Goal: Complete application form

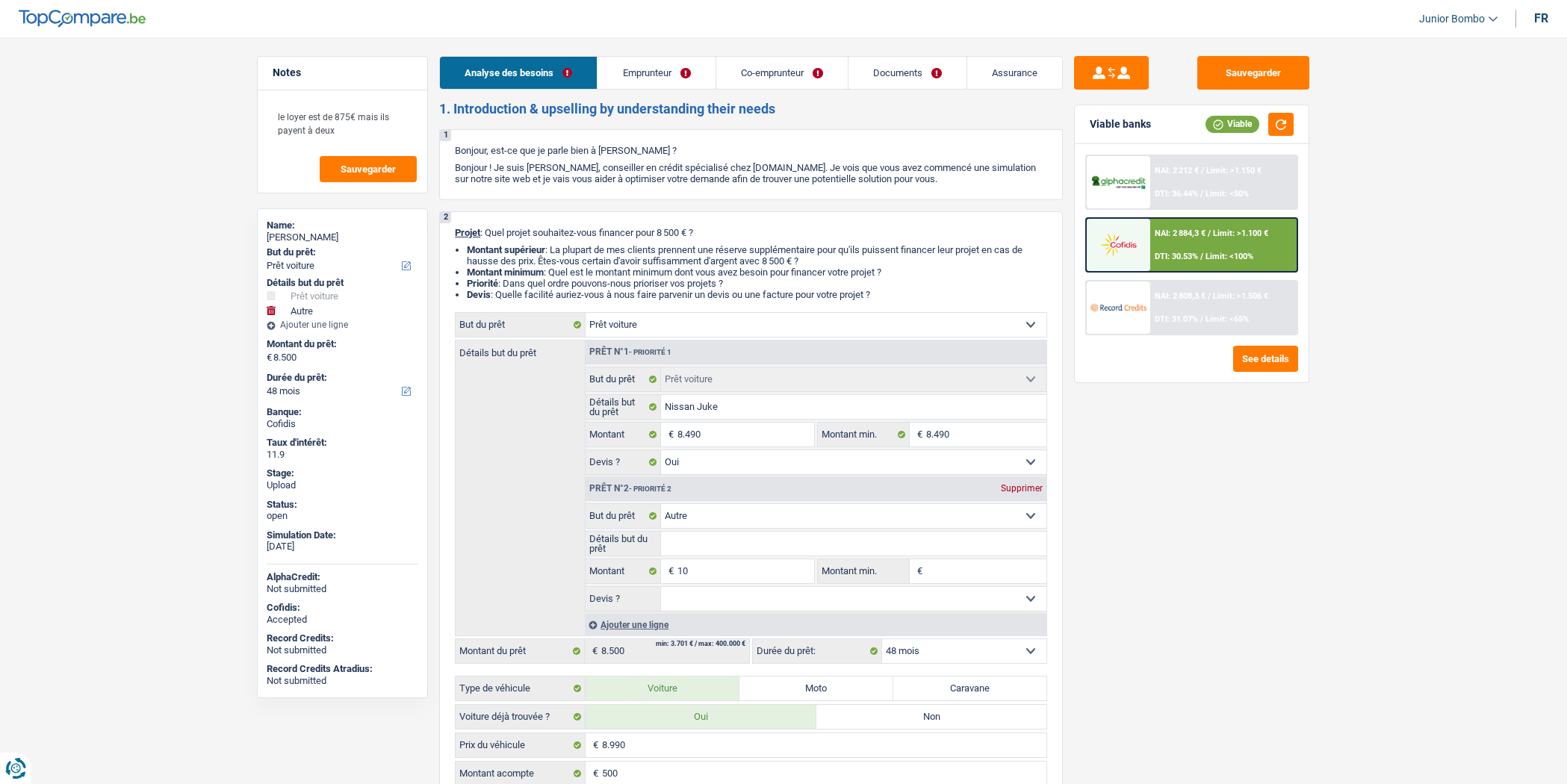
select select "car"
select select "other"
select select "48"
select select "car"
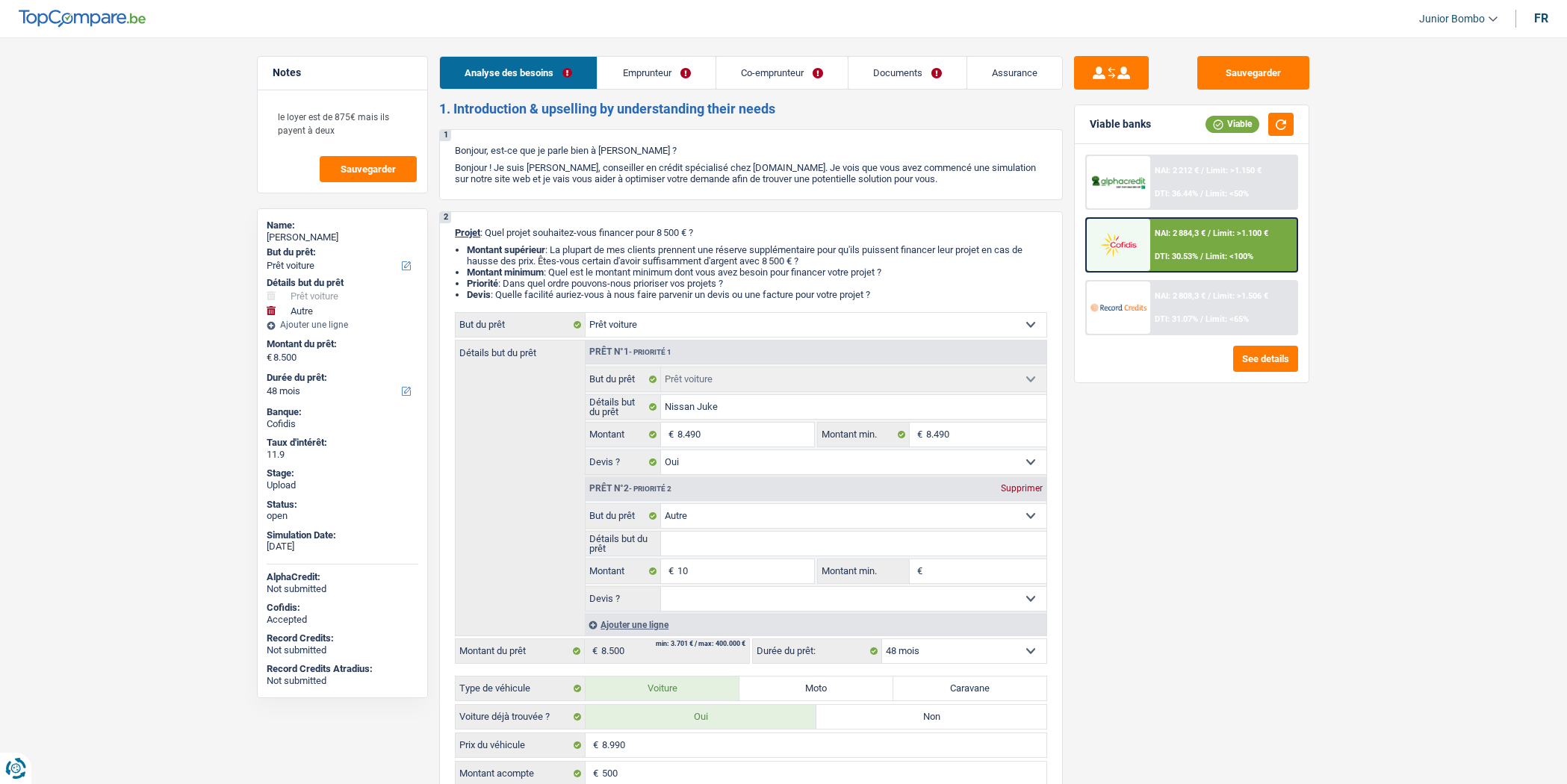
select select "car"
select select "yes"
select select "other"
select select "48"
select select "privateEmployee"
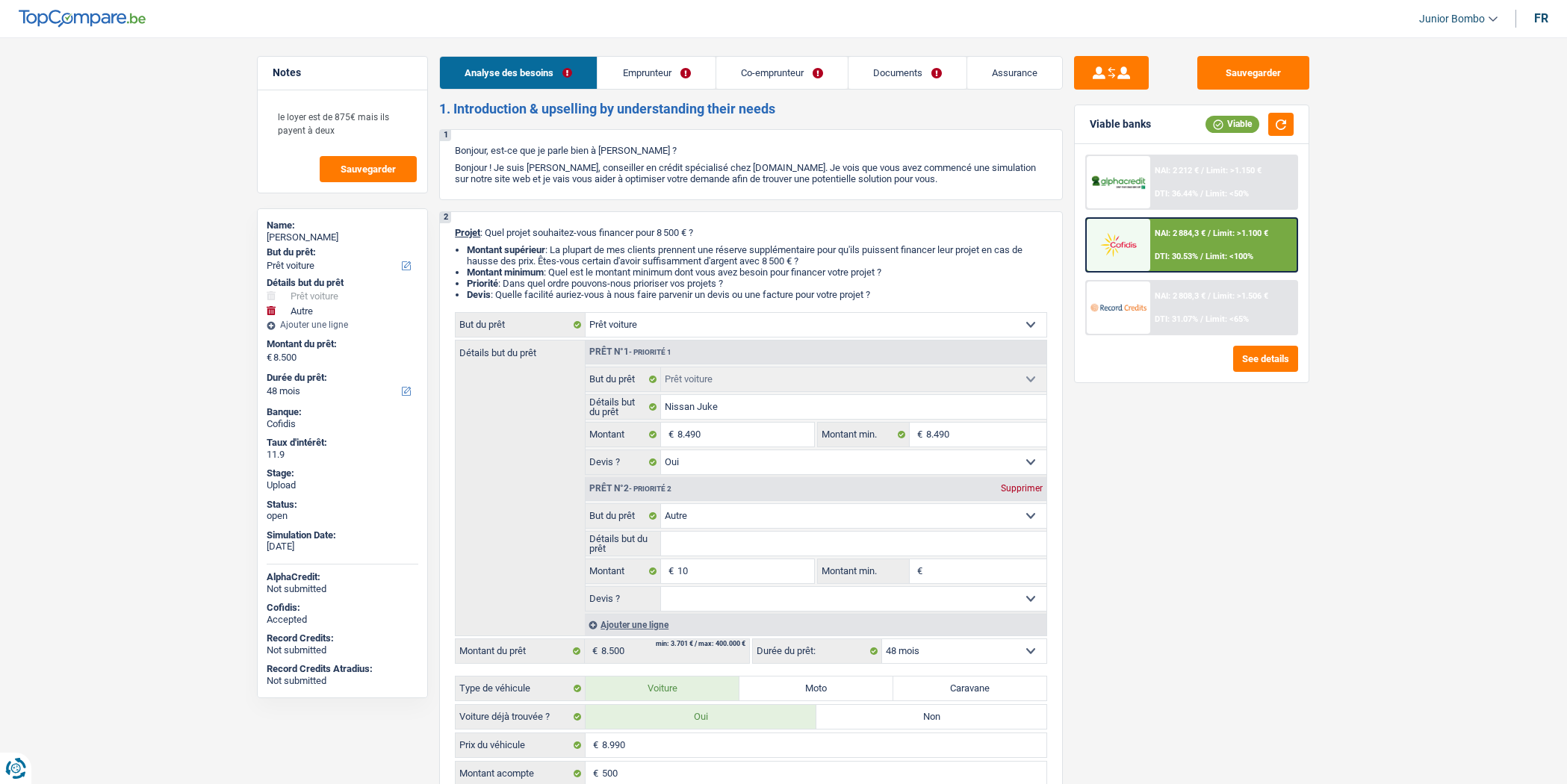
select select "worker"
select select "netSalary"
select select "mealVouchers"
select select "netSalary"
select select "rents"
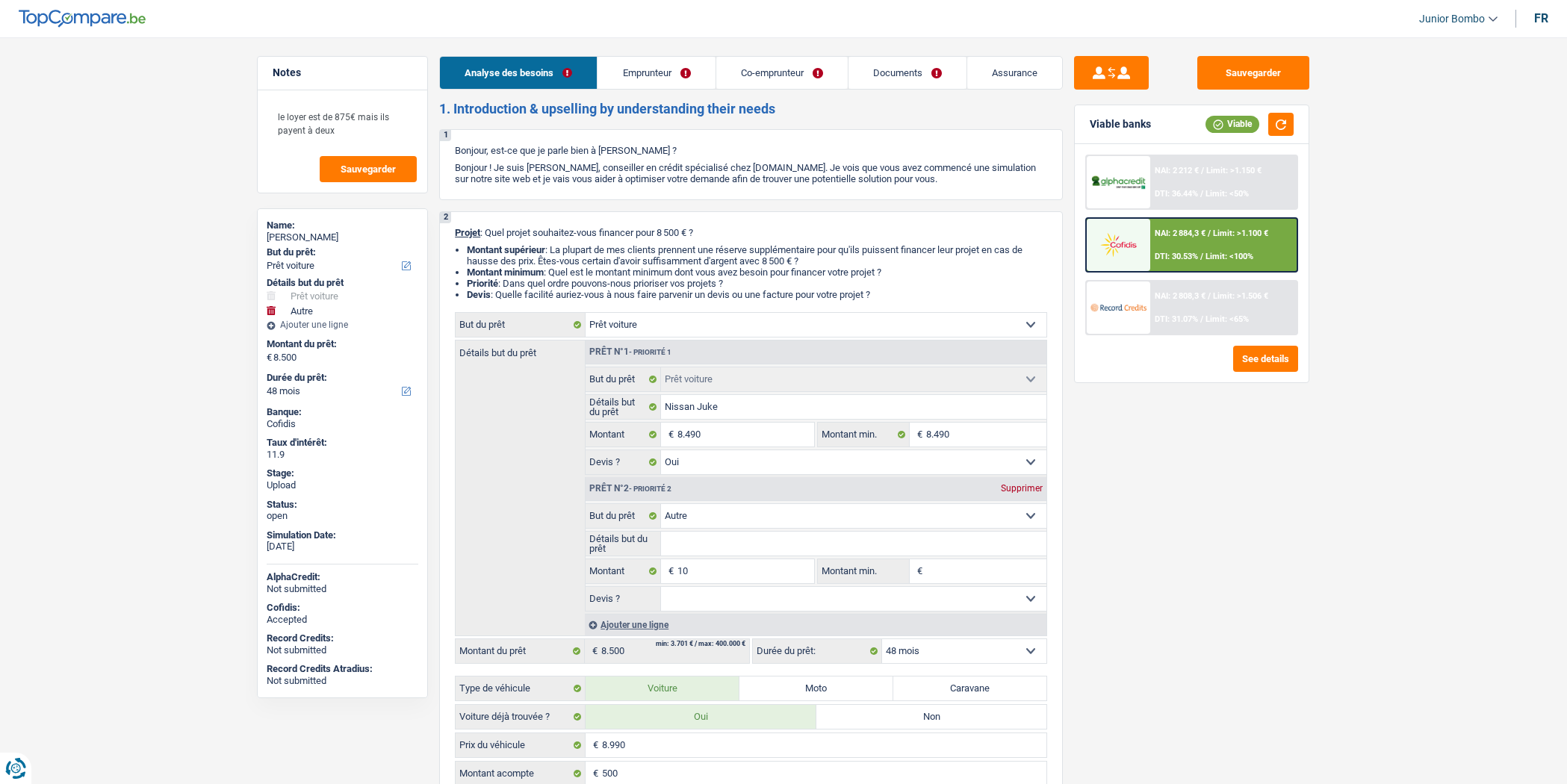
select select "car"
select select "yes"
select select "other"
select select "48"
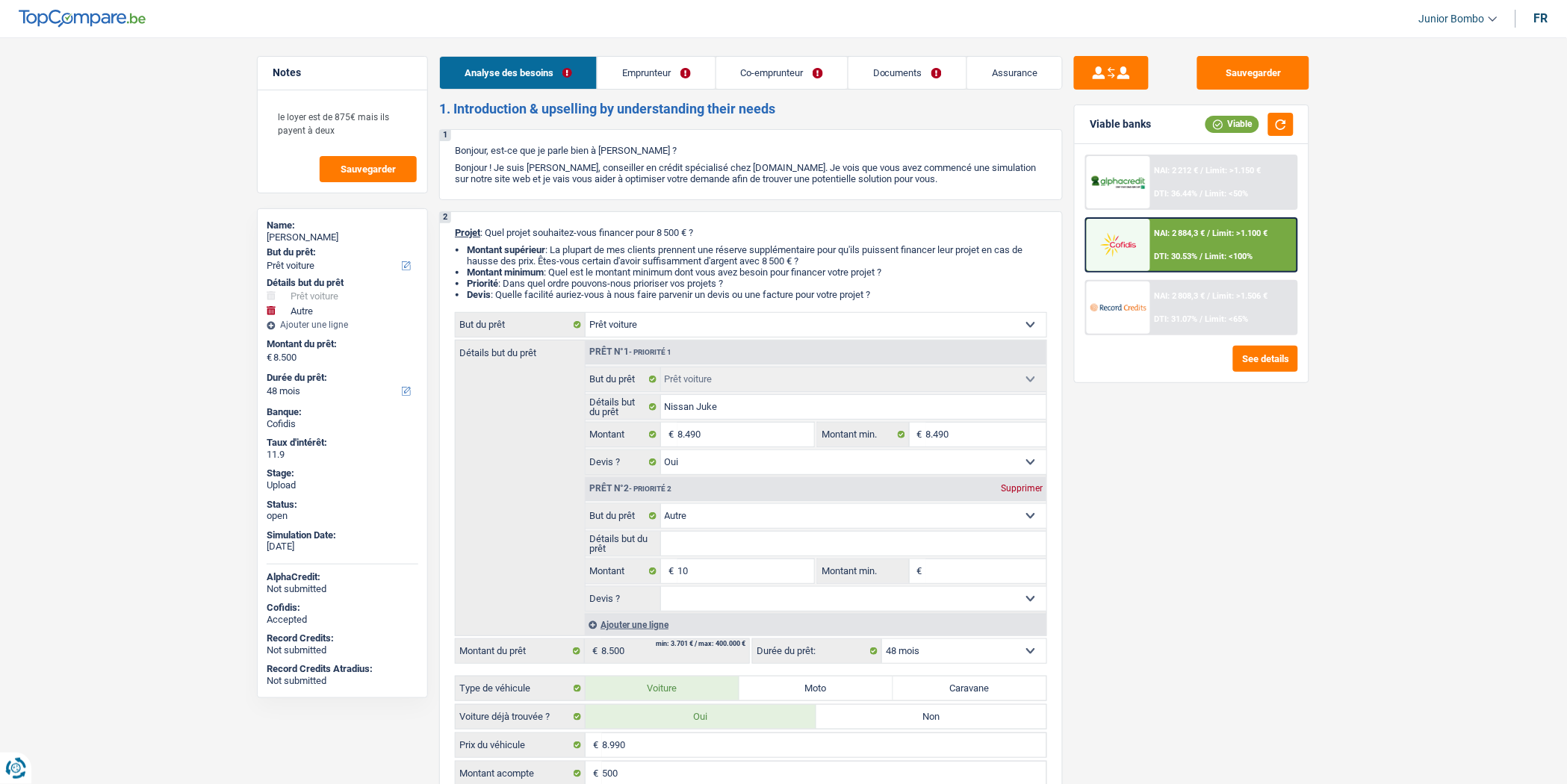
click at [1162, 260] on div "NAI: 2 884,3 € / Limit: >1.100 € DTI: 30.53% / Limit: <100%" at bounding box center [1223, 245] width 148 height 52
